Goal: Navigation & Orientation: Understand site structure

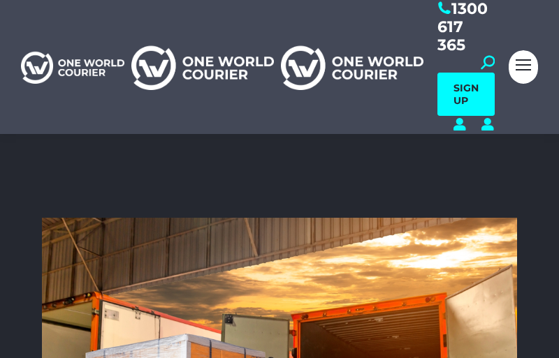
scroll to position [4449, 489]
